Goal: Information Seeking & Learning: Find specific fact

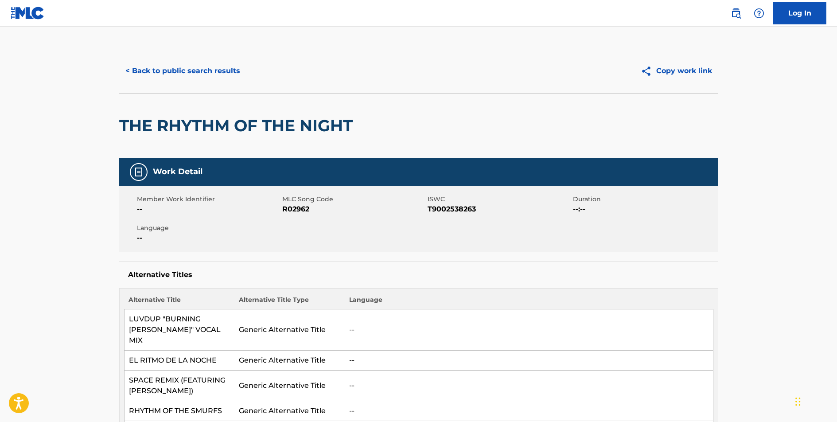
click at [177, 73] on button "< Back to public search results" at bounding box center [182, 71] width 127 height 22
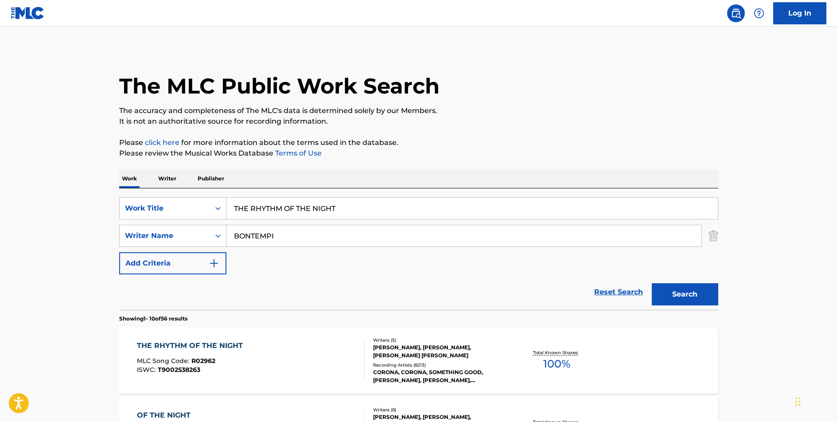
click at [291, 206] on input "THE RHYTHM OF THE NIGHT" at bounding box center [471, 208] width 491 height 21
type input "SO I COULD FIND MY WAY"
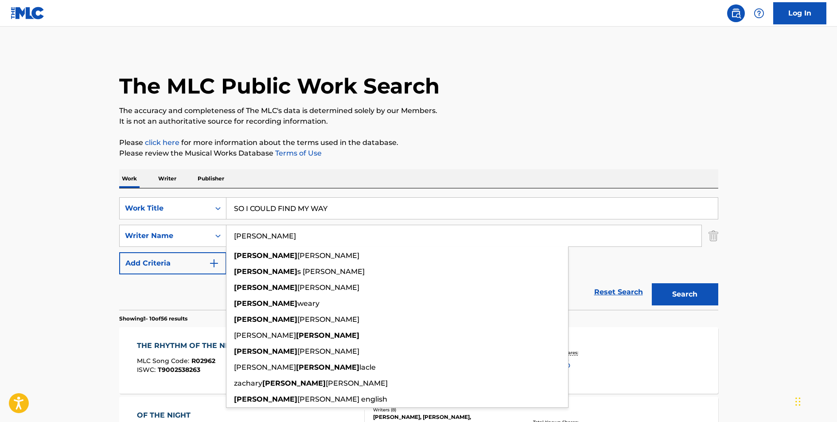
type input "[PERSON_NAME]"
click at [652, 283] on button "Search" at bounding box center [685, 294] width 66 height 22
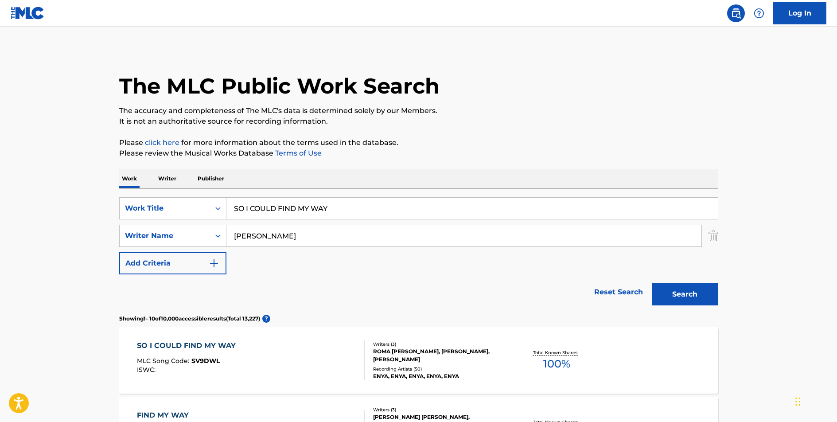
click at [184, 347] on div "SO I COULD FIND MY WAY" at bounding box center [188, 345] width 103 height 11
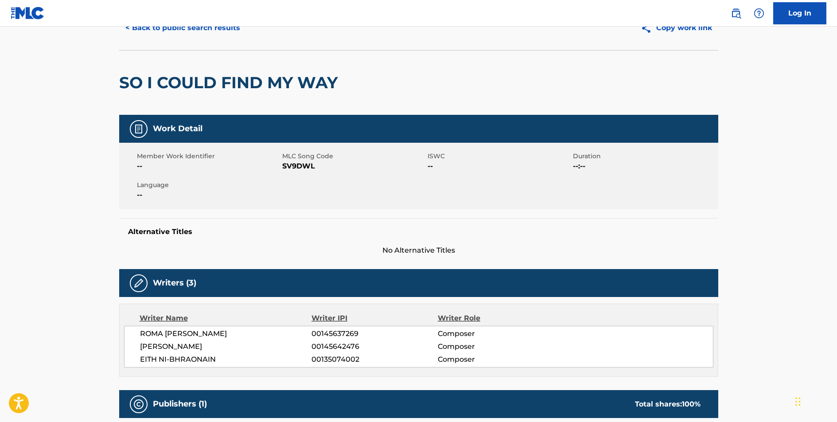
scroll to position [127, 0]
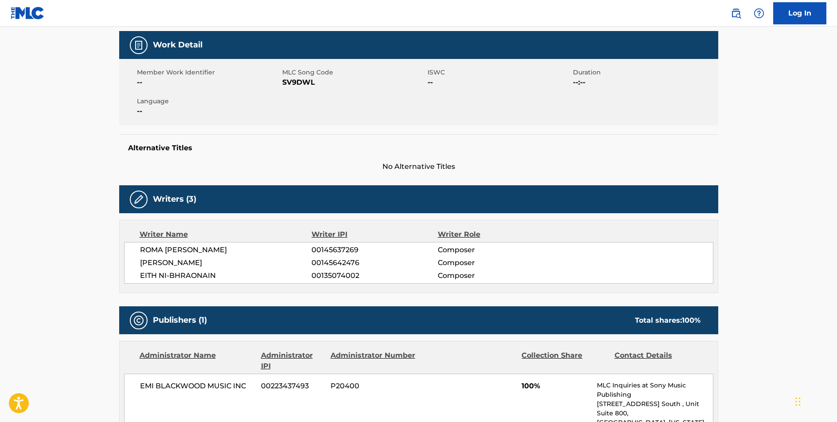
click at [299, 83] on span "SV9DWL" at bounding box center [353, 82] width 143 height 11
copy span "SV9DWL"
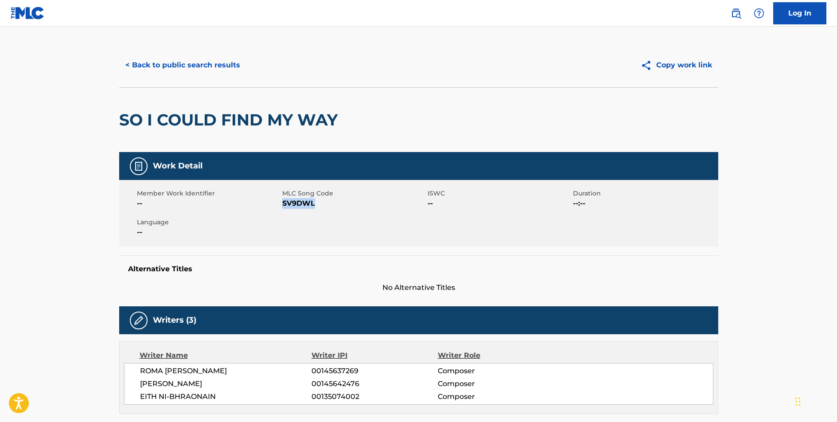
scroll to position [0, 0]
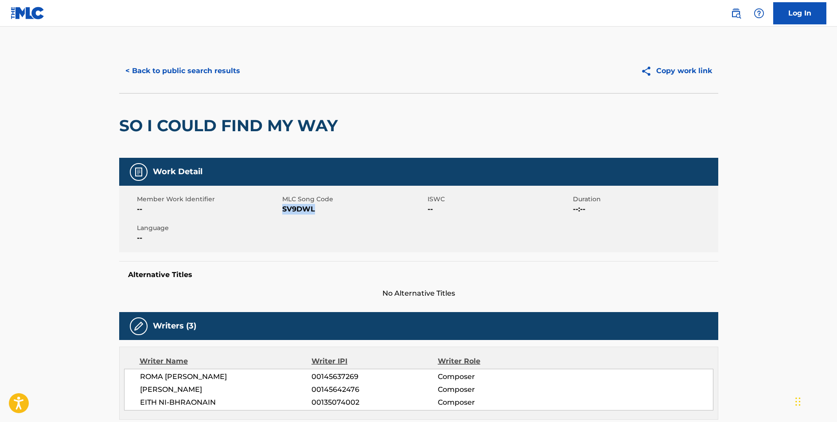
click at [168, 74] on button "< Back to public search results" at bounding box center [182, 71] width 127 height 22
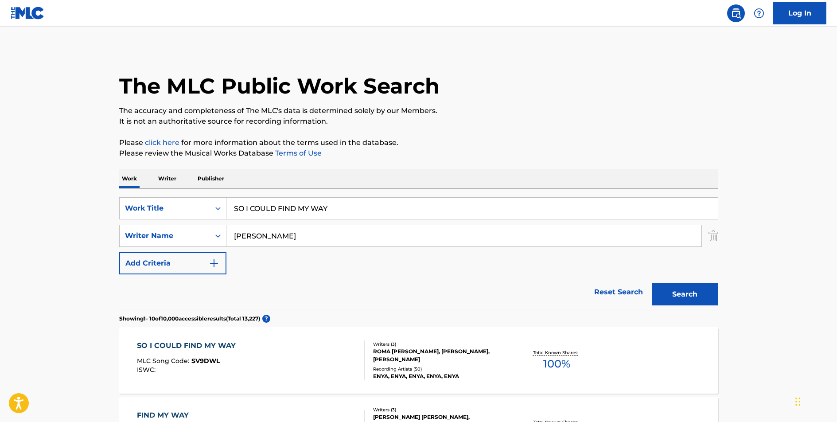
click at [272, 210] on input "SO I COULD FIND MY WAY" at bounding box center [471, 208] width 491 height 21
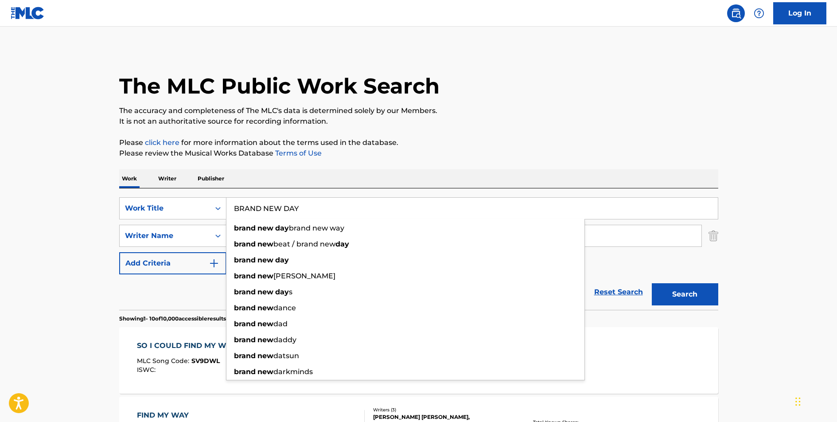
type input "BRAND NEW DAY"
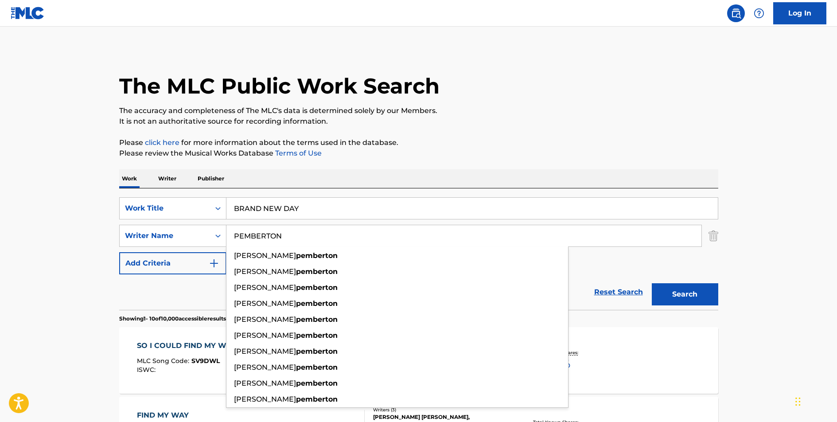
type input "PEMBERTON"
click at [652, 283] on button "Search" at bounding box center [685, 294] width 66 height 22
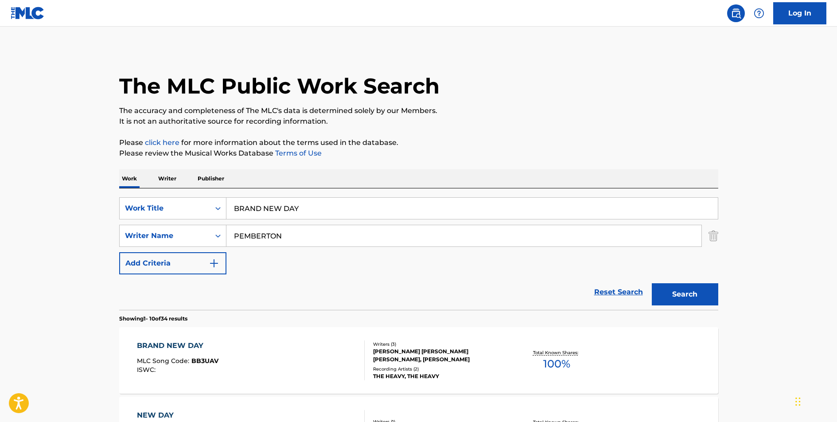
click at [159, 344] on div "BRAND NEW DAY" at bounding box center [177, 345] width 81 height 11
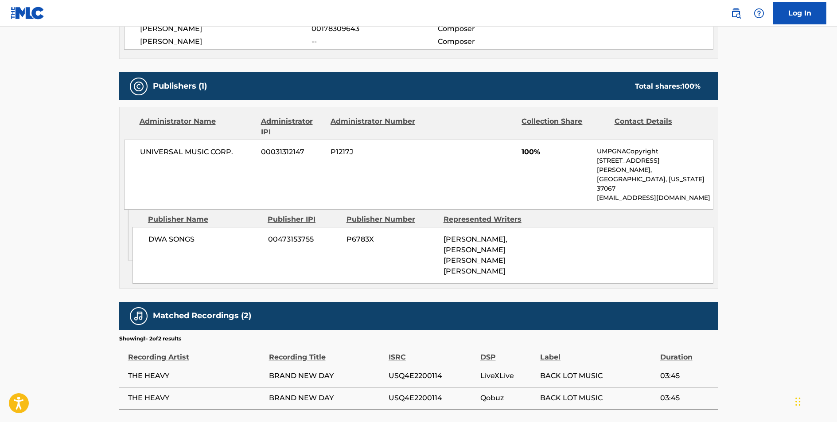
scroll to position [352, 0]
